Goal: Find specific page/section

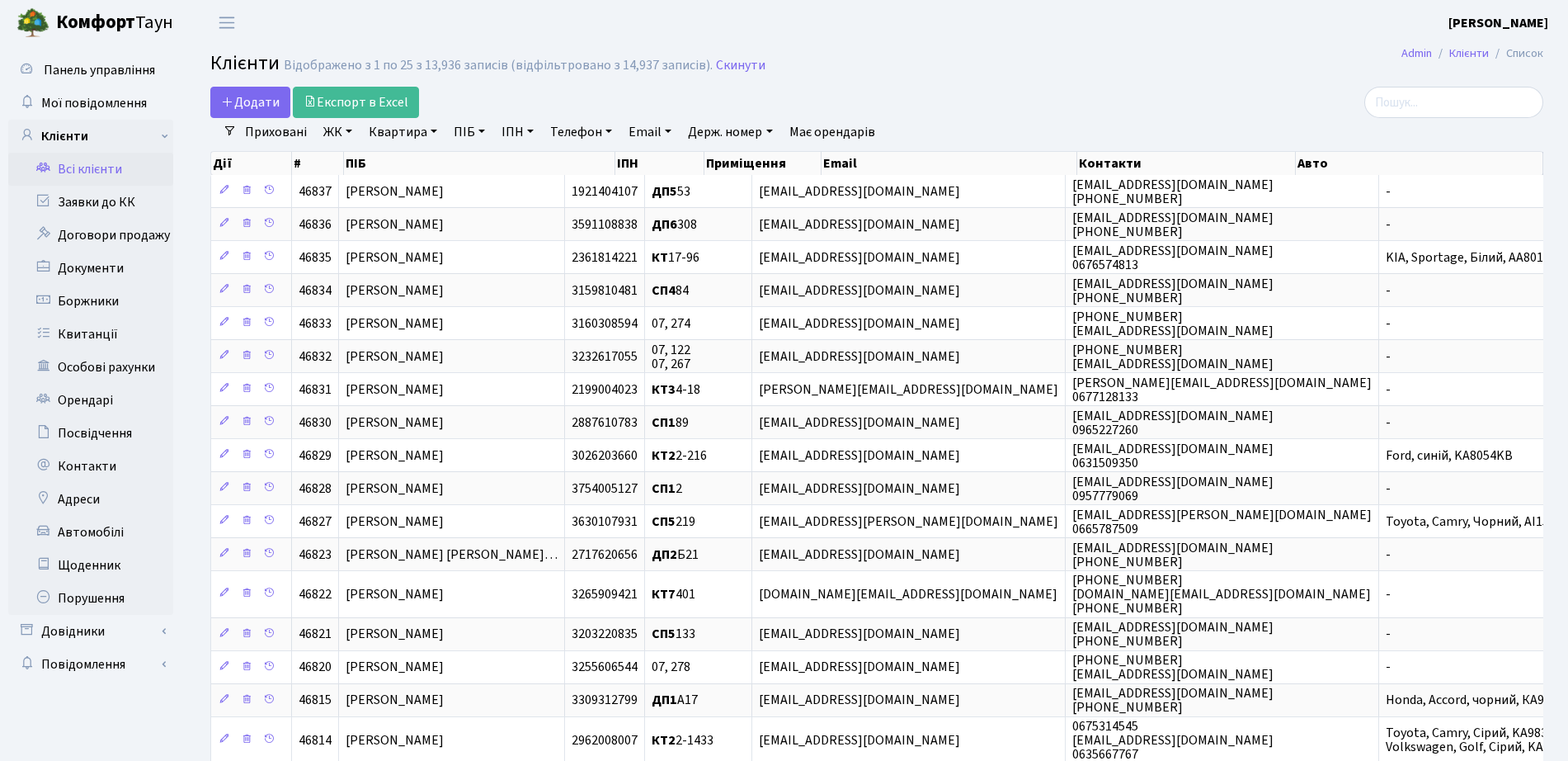
select select "25"
click at [79, 202] on link "Заявки до КК" at bounding box center [90, 202] width 165 height 33
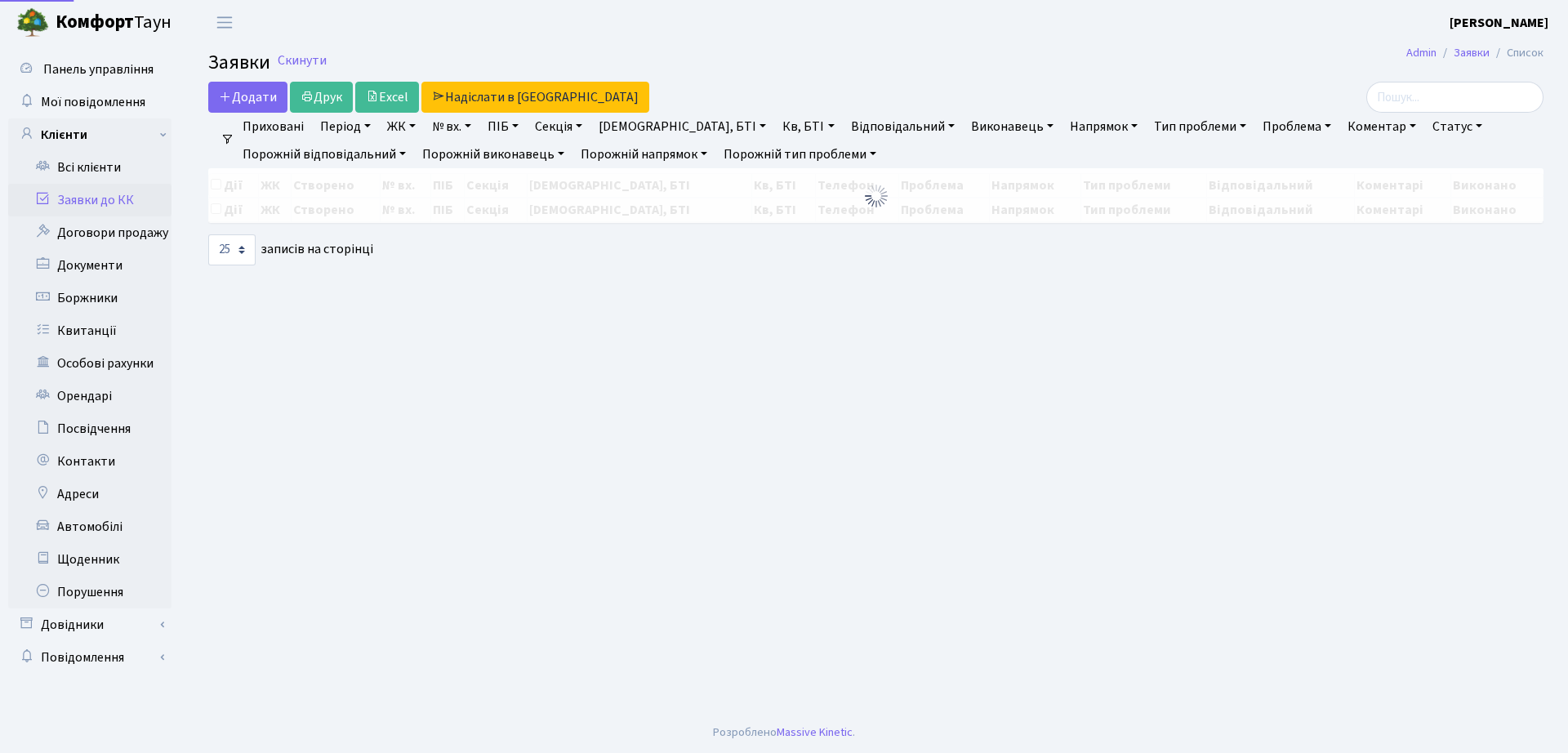
select select "25"
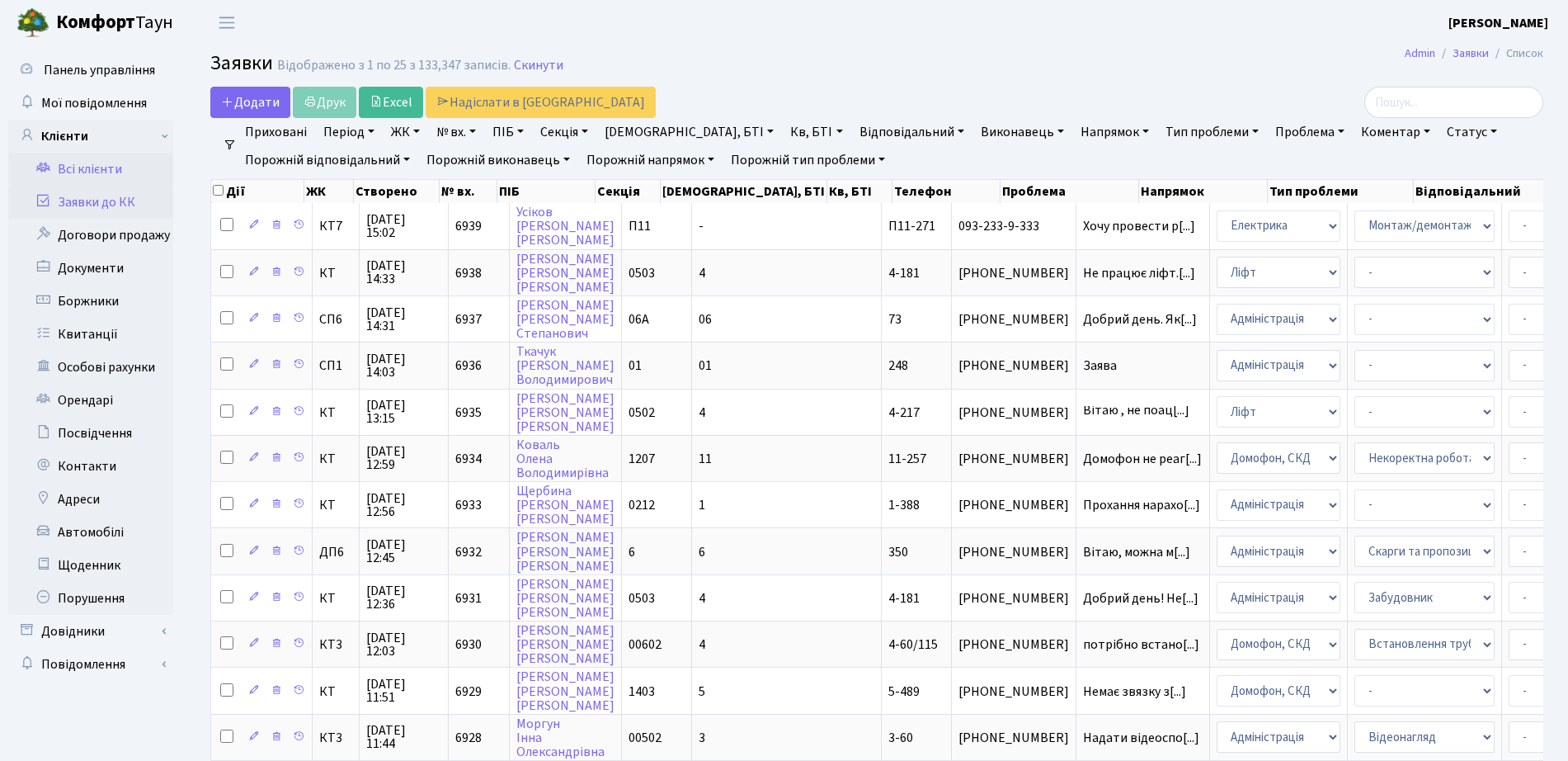
click at [107, 174] on link "Всі клієнти" at bounding box center [90, 169] width 165 height 33
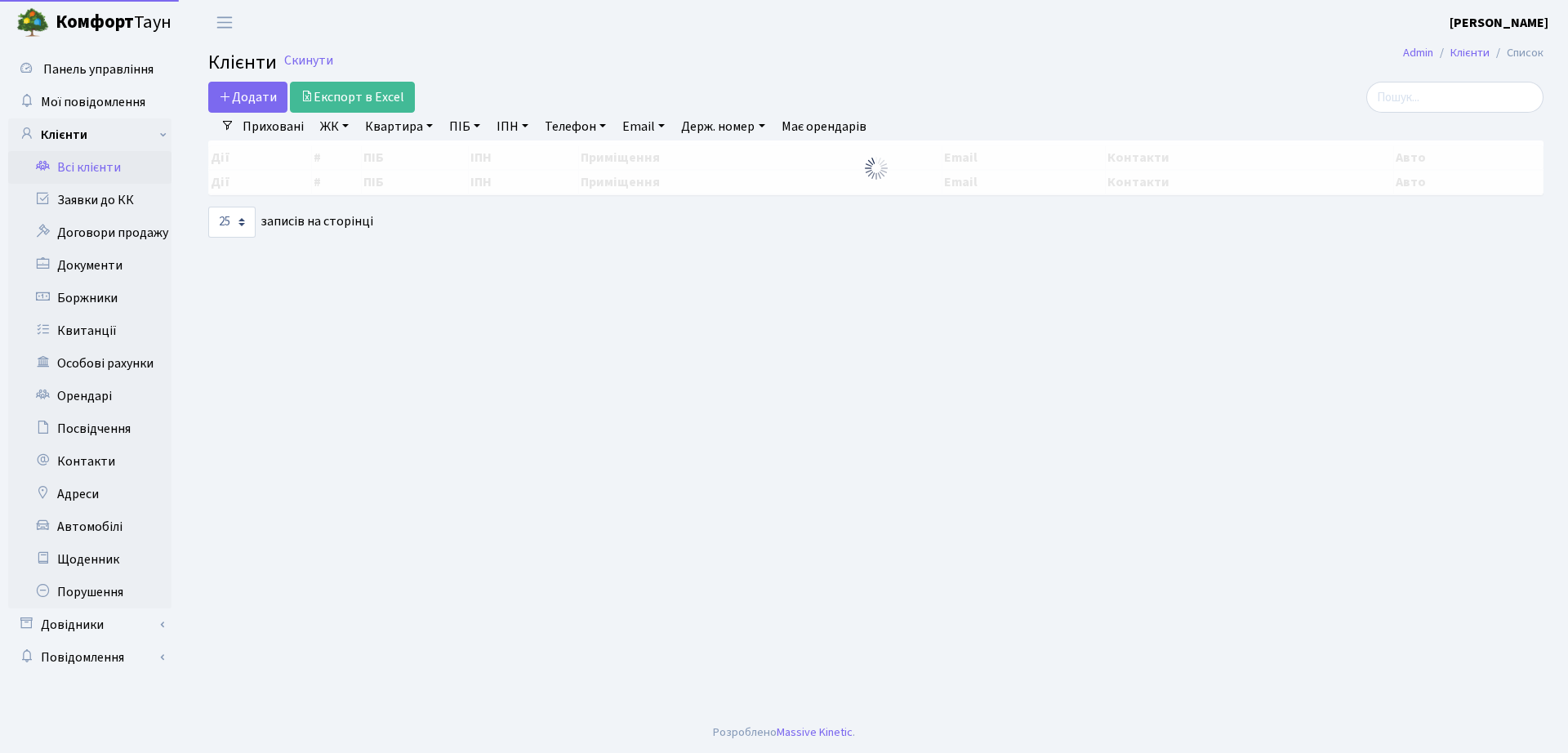
select select "25"
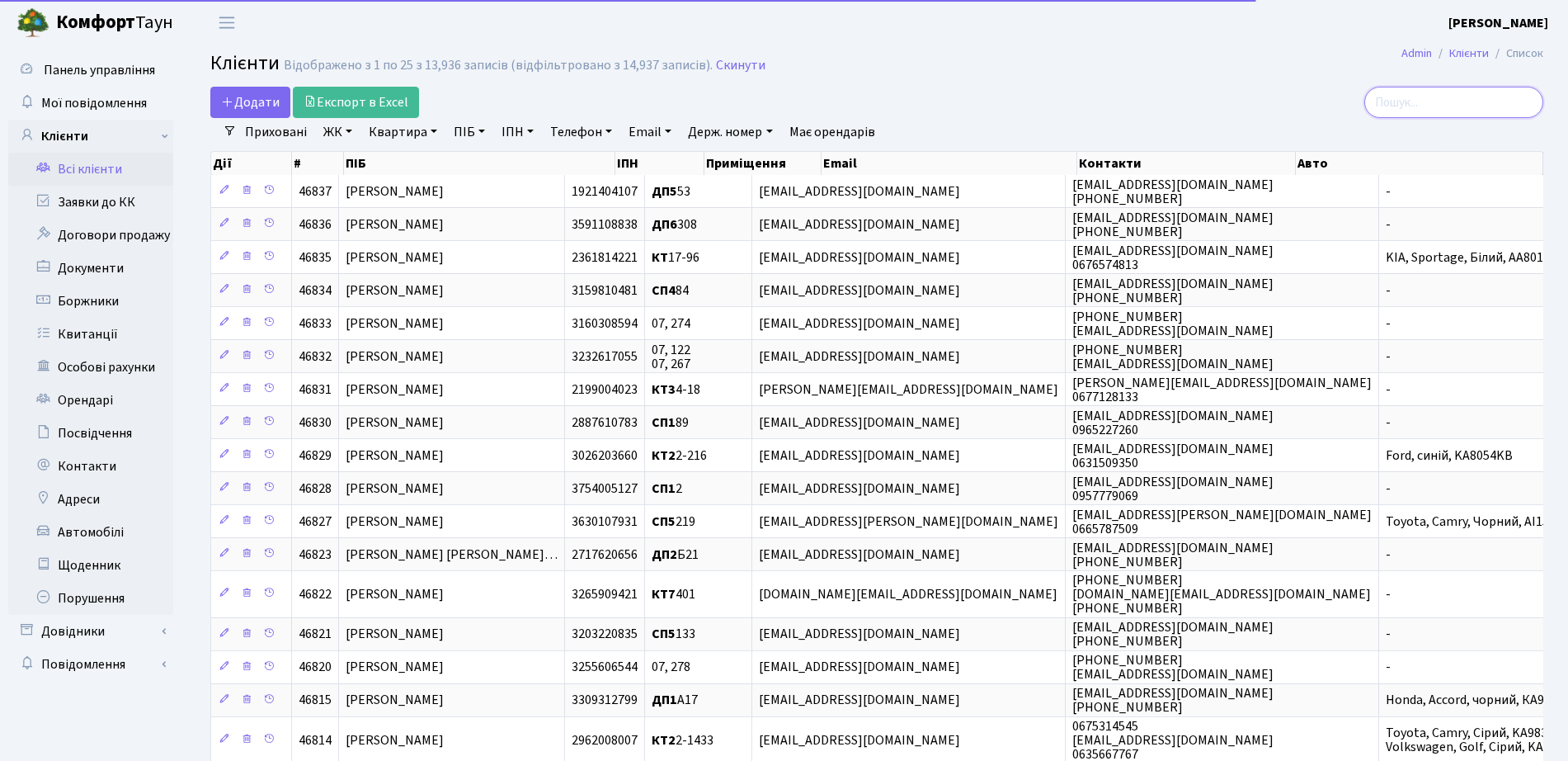
click at [1450, 109] on input "search" at bounding box center [1453, 103] width 179 height 31
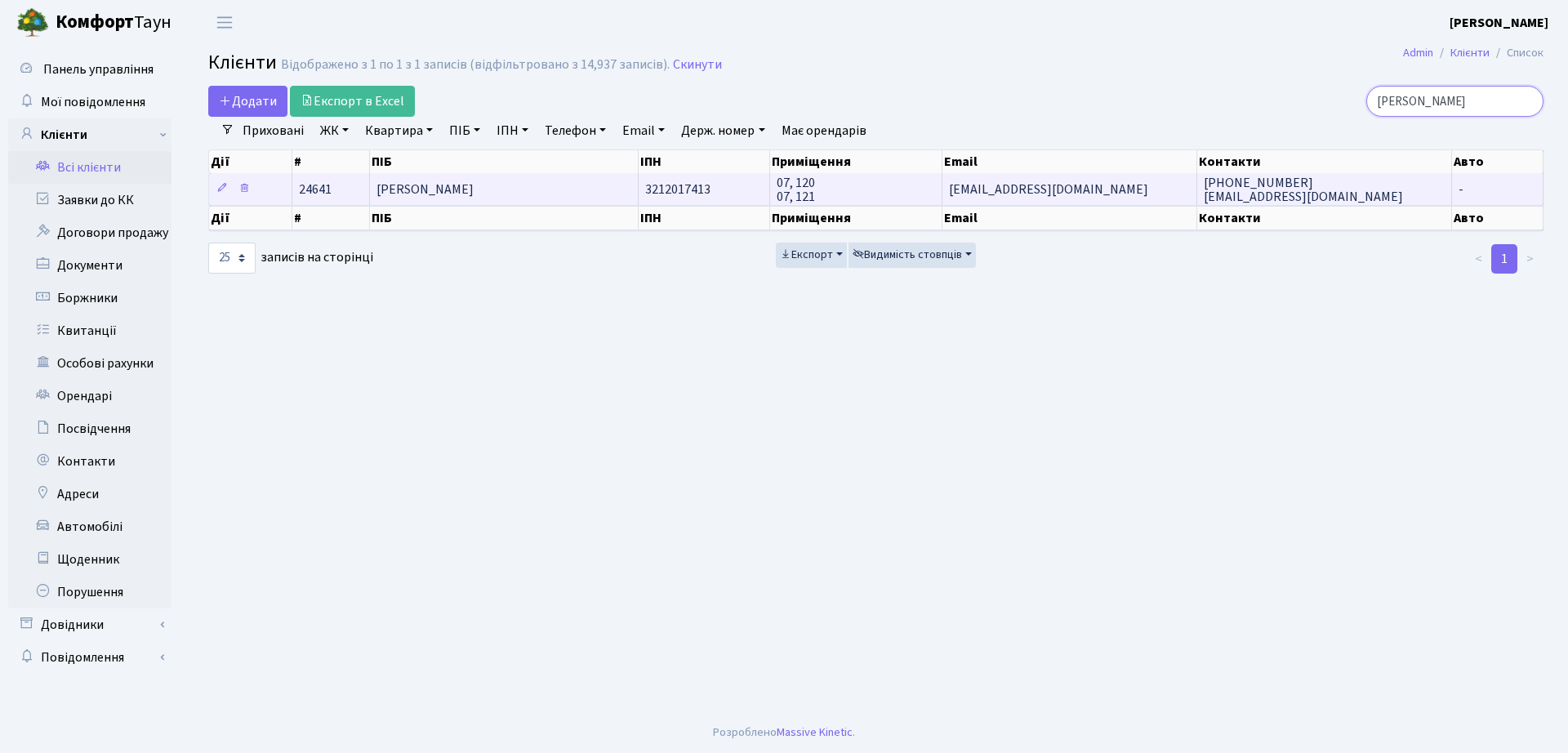
type input "павленко денис"
click at [776, 184] on span "07, 120 07, 121" at bounding box center [795, 189] width 39 height 32
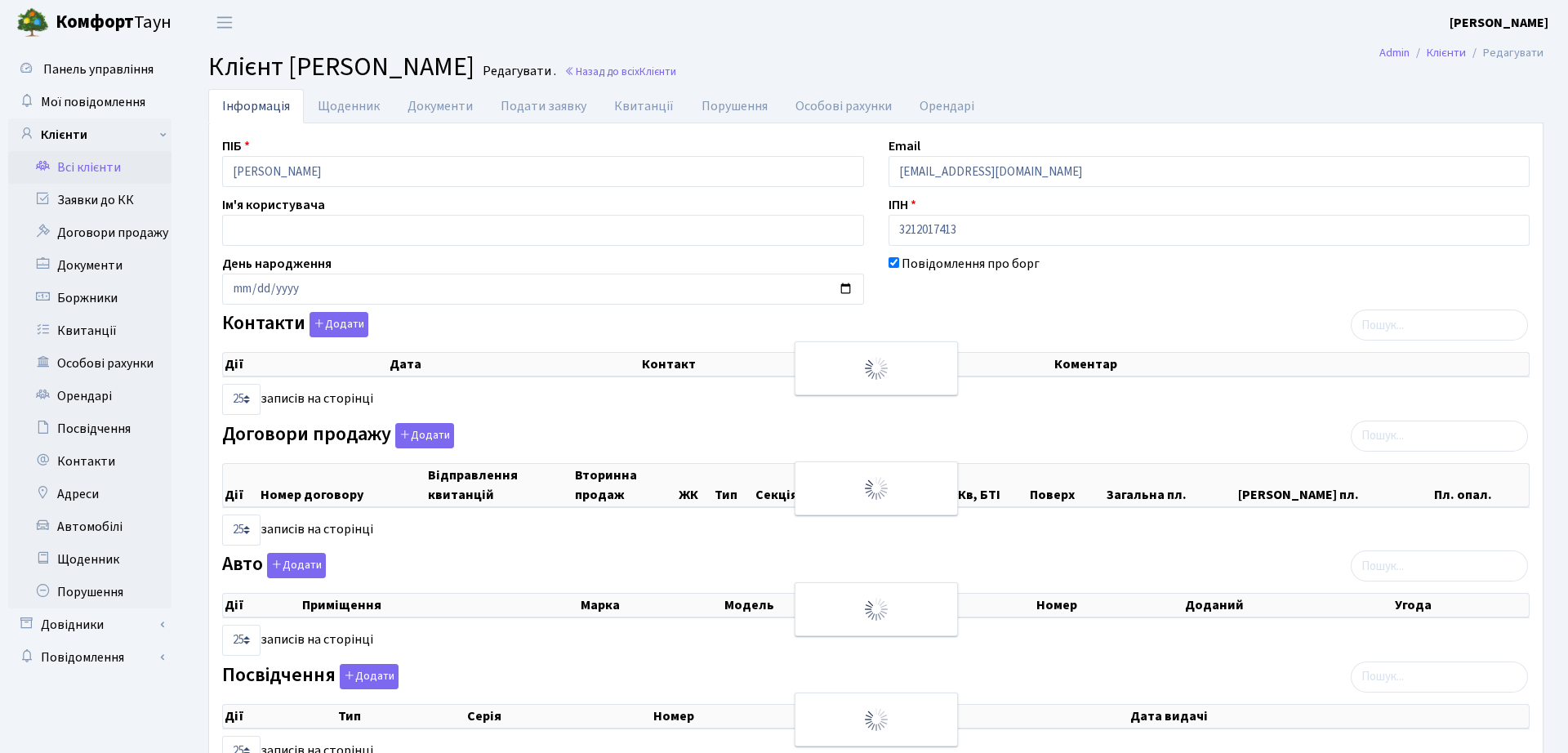
select select "25"
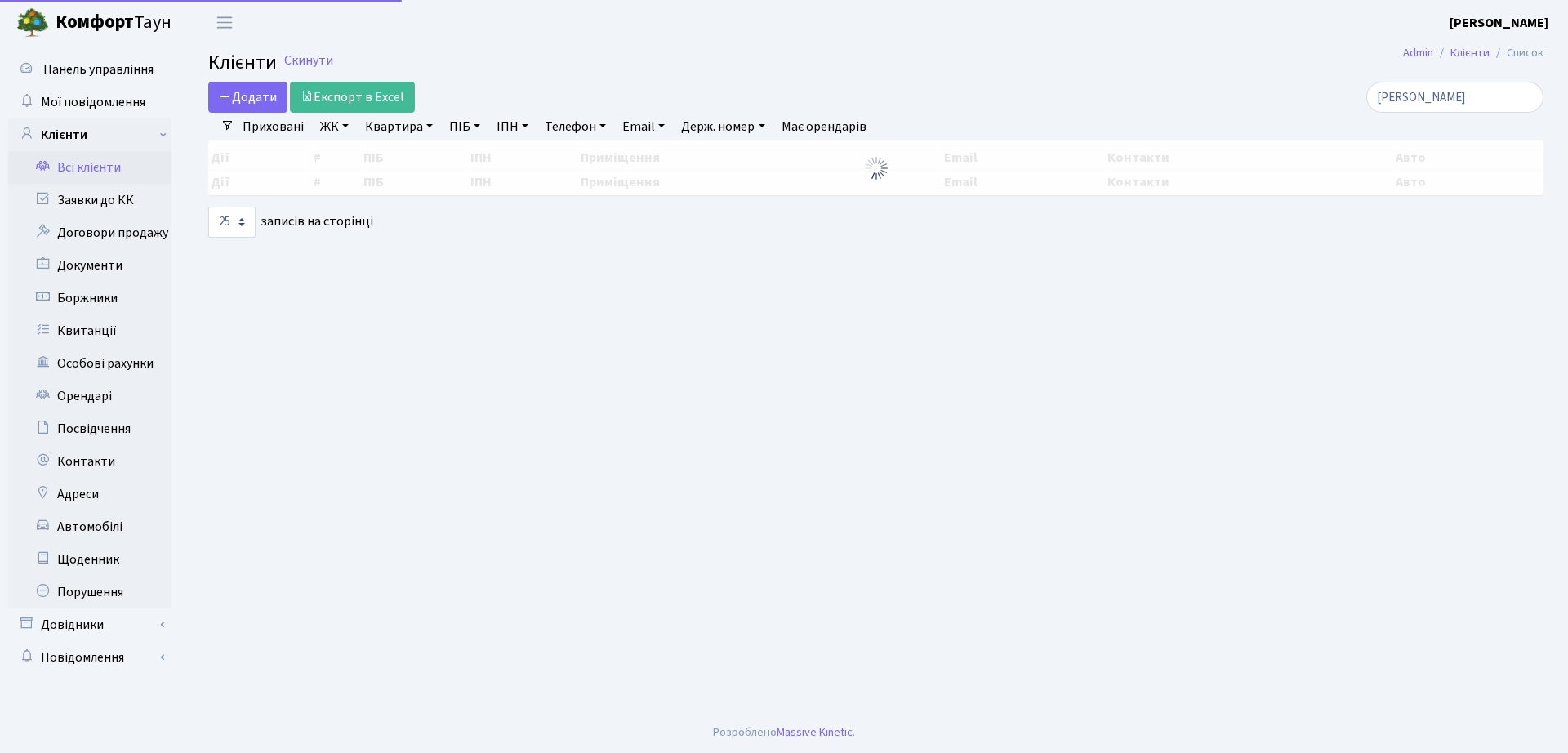
select select "25"
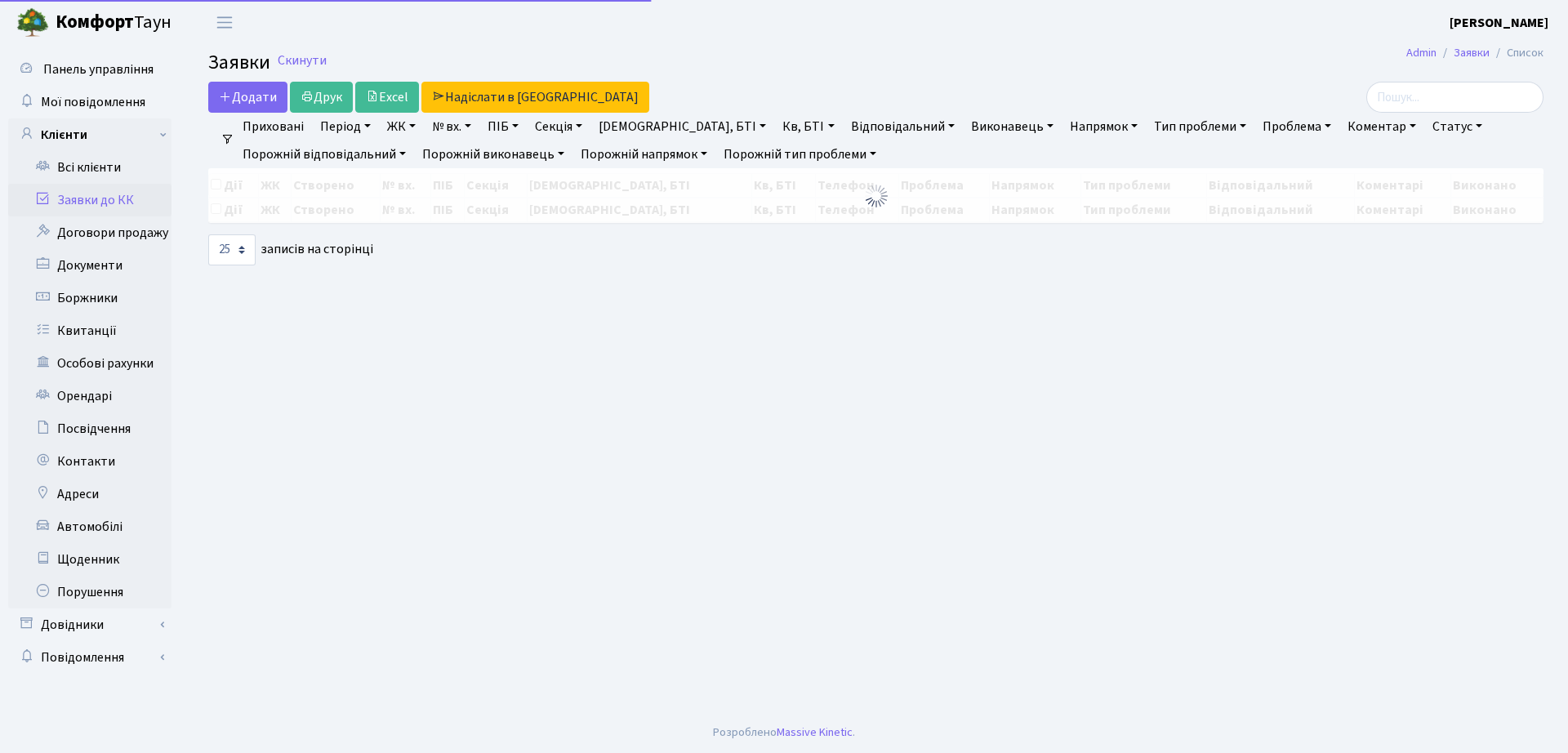
select select "25"
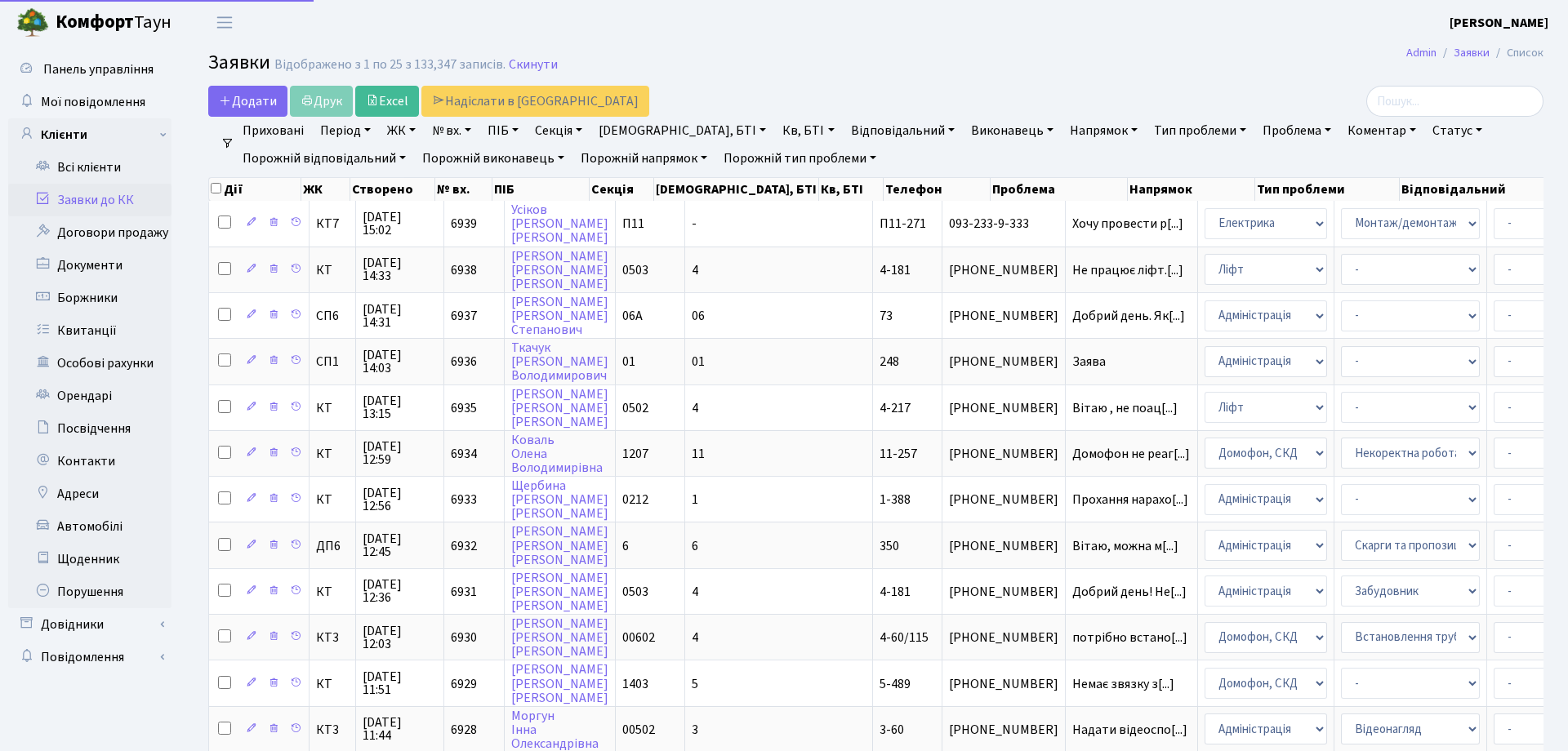
select select "25"
